Goal: Task Accomplishment & Management: Manage account settings

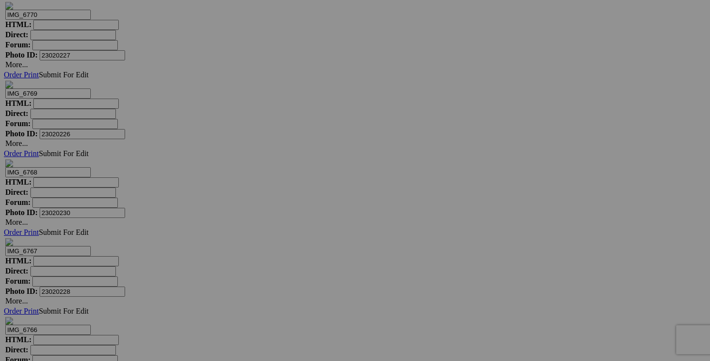
scroll to position [13234, 0]
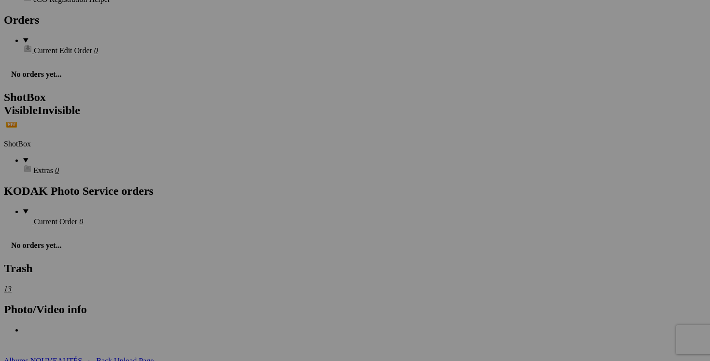
scroll to position [1507, 0]
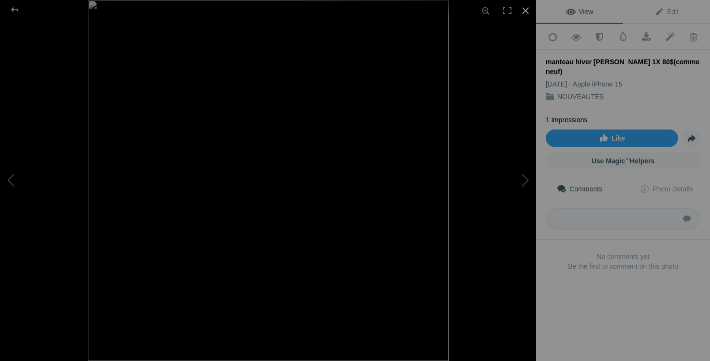
click at [528, 11] on div at bounding box center [525, 10] width 21 height 21
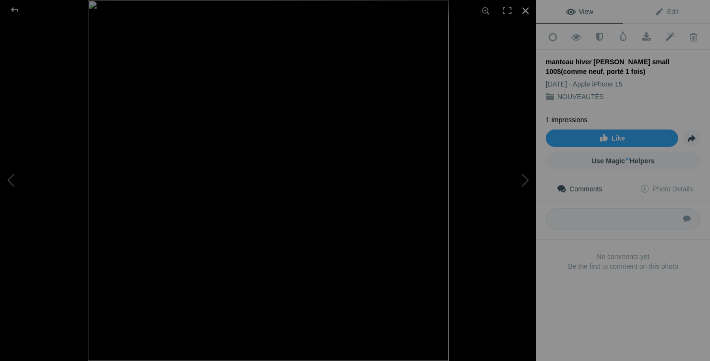
click at [528, 10] on div at bounding box center [525, 10] width 21 height 21
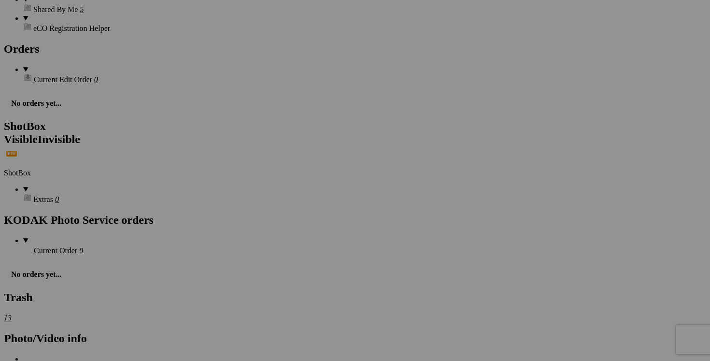
scroll to position [0, 80]
drag, startPoint x: 623, startPoint y: 167, endPoint x: 659, endPoint y: 167, distance: 36.2
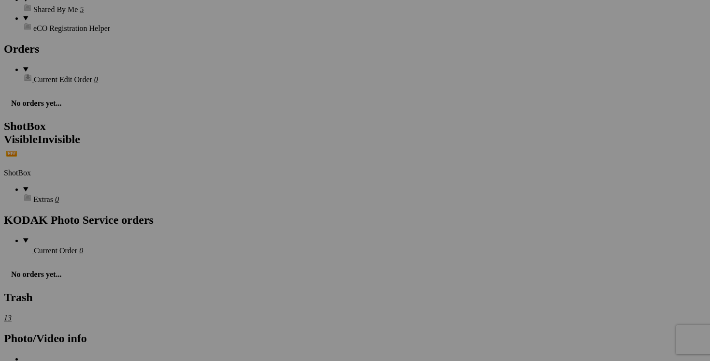
type input "manteau hiver MCKINLEY small 90$(comme neuf, porté 1 fois)"
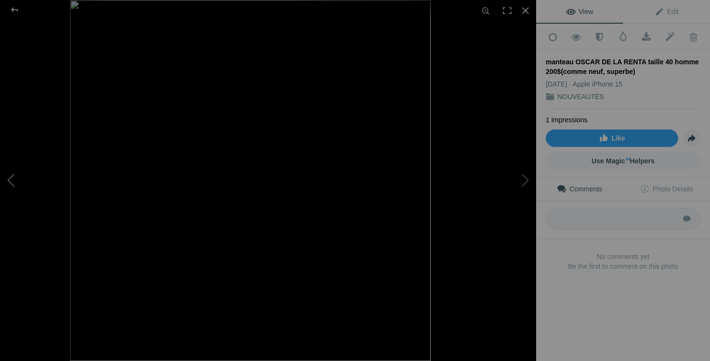
click at [13, 182] on button at bounding box center [36, 180] width 72 height 130
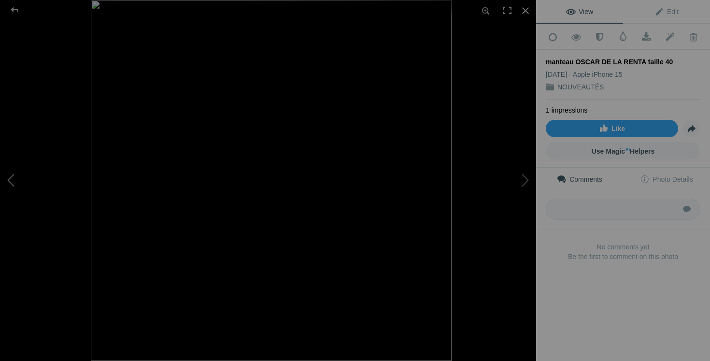
click at [20, 180] on button at bounding box center [36, 180] width 72 height 130
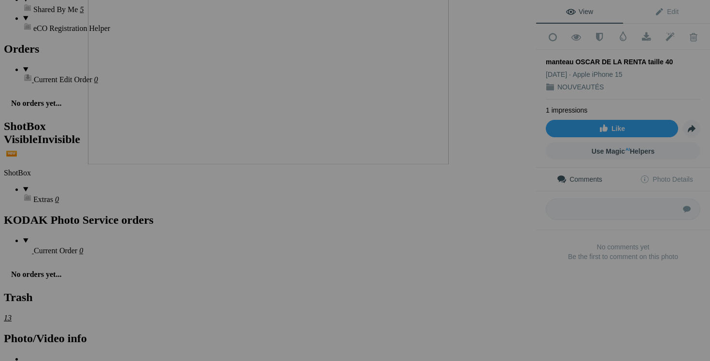
click at [18, 160] on button at bounding box center [36, 180] width 72 height 130
click at [483, 45] on div "manteau OSCAR DE LA RENTA taille 40" at bounding box center [268, 180] width 536 height 361
click at [491, 12] on div at bounding box center [485, 10] width 21 height 21
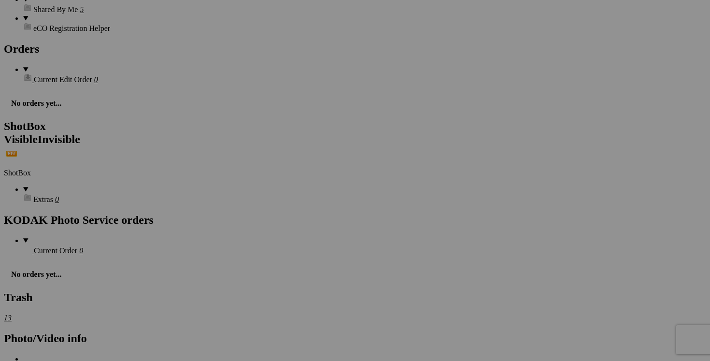
scroll to position [0, 53]
drag, startPoint x: 433, startPoint y: 290, endPoint x: 477, endPoint y: 290, distance: 44.4
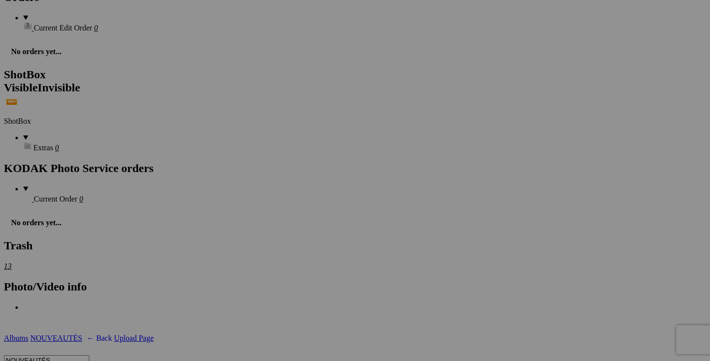
scroll to position [1560, 0]
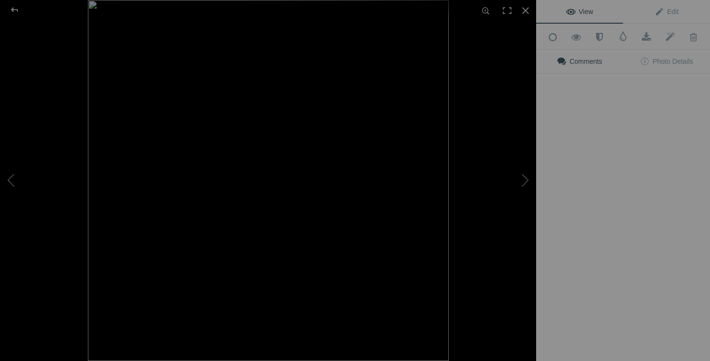
type input "manteau OSCAR DE LA RENTA taille 40 homme 100$(comme neuf, superbe)"
